Goal: Task Accomplishment & Management: Manage account settings

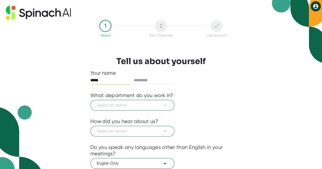
type input "*****"
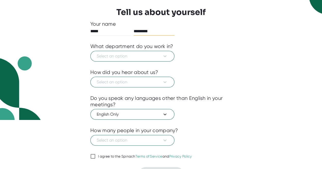
scroll to position [49, 0]
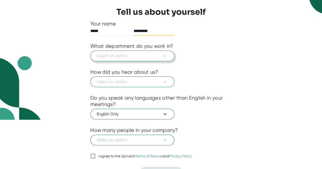
type input "*********"
click at [129, 52] on button "Select an option" at bounding box center [132, 56] width 84 height 11
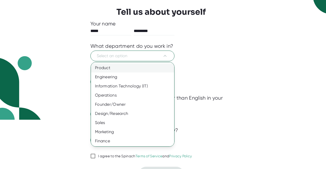
click at [124, 70] on div "Product" at bounding box center [134, 67] width 87 height 9
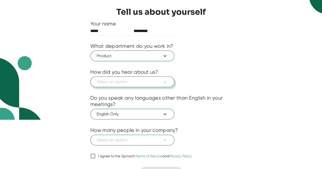
click at [136, 79] on span "Select an option" at bounding box center [132, 82] width 71 height 6
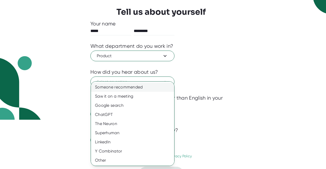
click at [139, 85] on div "Someone recommended" at bounding box center [134, 87] width 87 height 9
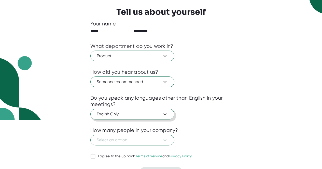
click at [131, 113] on span "English Only" at bounding box center [132, 114] width 71 height 6
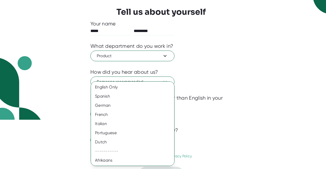
click at [268, 138] on div at bounding box center [163, 84] width 326 height 169
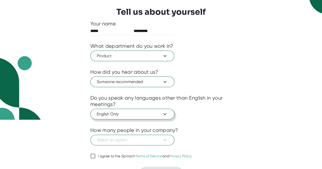
scroll to position [60, 0]
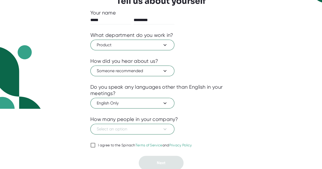
click at [116, 146] on div "I agree to the Spinach Terms of Service and Privacy Policy" at bounding box center [145, 145] width 94 height 5
click at [95, 146] on input "I agree to the Spinach Terms of Service and Privacy Policy" at bounding box center [92, 145] width 5 height 6
checkbox input "true"
click at [135, 128] on span "Select an option" at bounding box center [132, 129] width 71 height 6
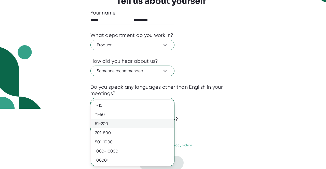
click at [116, 124] on div "51-200" at bounding box center [132, 123] width 83 height 9
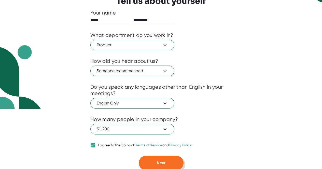
click at [171, 162] on button "Next" at bounding box center [161, 163] width 45 height 14
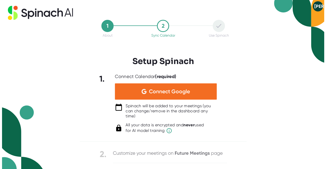
scroll to position [0, 0]
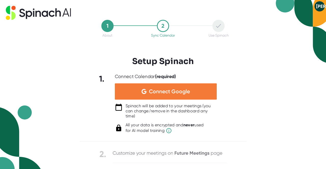
click at [171, 92] on span "Connect Google" at bounding box center [169, 91] width 41 height 5
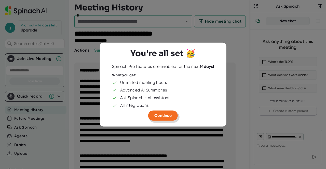
click at [160, 117] on span "Continue" at bounding box center [162, 115] width 17 height 5
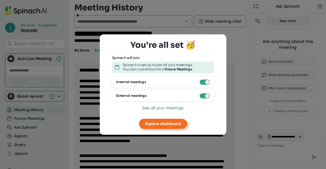
click at [167, 125] on span "Explore dashboard" at bounding box center [163, 123] width 36 height 5
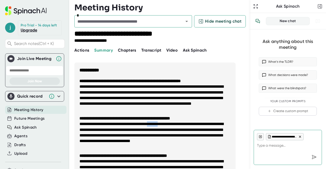
click at [167, 125] on li "**********" at bounding box center [154, 135] width 151 height 29
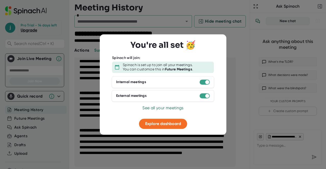
click at [88, 83] on div at bounding box center [163, 84] width 326 height 169
click at [32, 75] on div at bounding box center [163, 84] width 326 height 169
click at [239, 87] on div at bounding box center [163, 84] width 326 height 169
click at [150, 122] on span "Explore dashboard" at bounding box center [163, 123] width 36 height 5
type textarea "x"
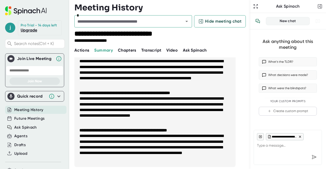
click at [28, 73] on input "text" at bounding box center [34, 71] width 57 height 10
click at [20, 70] on input "text" at bounding box center [34, 71] width 57 height 10
paste input "**********"
type input "**********"
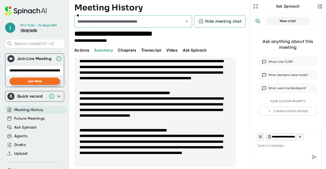
click at [40, 84] on button "Join Now" at bounding box center [34, 81] width 50 height 7
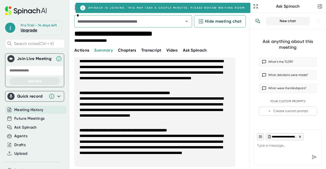
type textarea "x"
